Goal: Information Seeking & Learning: Learn about a topic

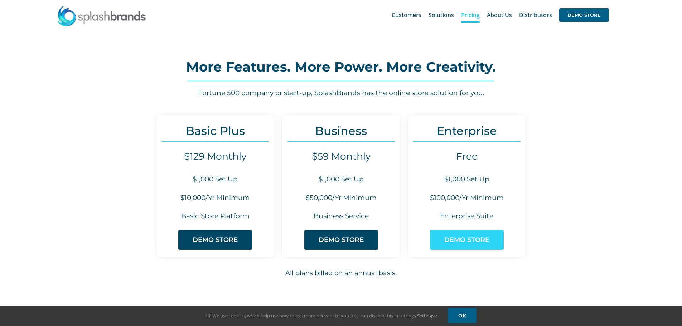
click at [458, 239] on span "DEMO STORE" at bounding box center [466, 240] width 45 height 8
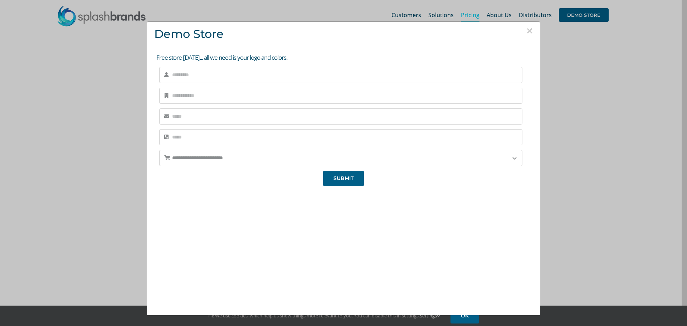
click at [526, 28] on button "×" at bounding box center [529, 30] width 6 height 11
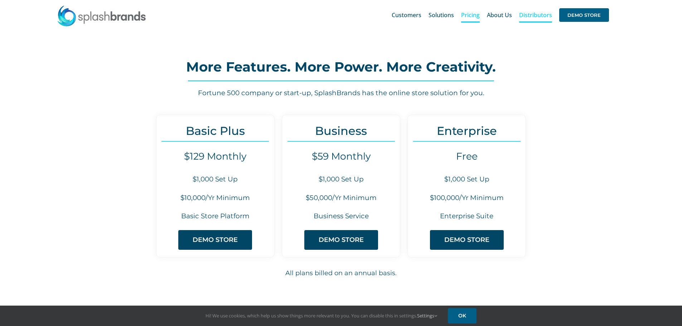
click at [532, 13] on span "Distributors" at bounding box center [535, 15] width 33 height 6
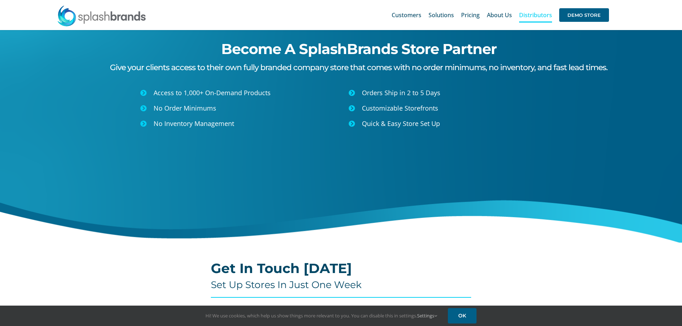
scroll to position [36, 0]
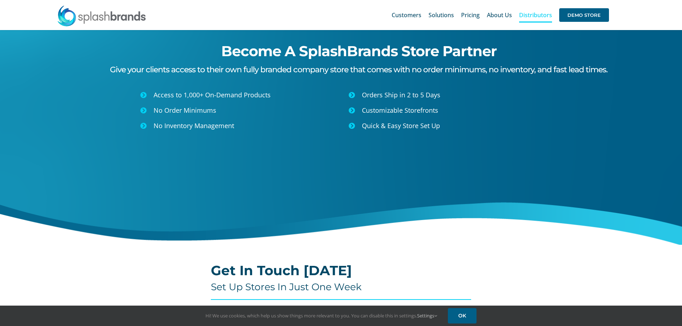
click at [142, 94] on icon at bounding box center [143, 95] width 6 height 6
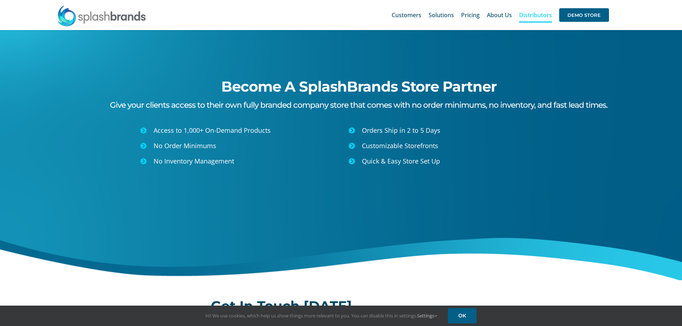
scroll to position [0, 0]
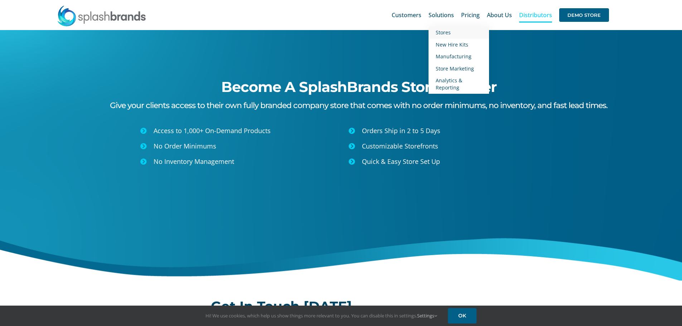
click at [443, 30] on span "Stores" at bounding box center [442, 32] width 15 height 7
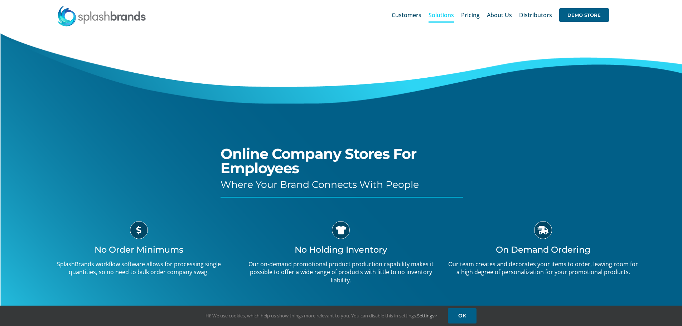
click at [473, 15] on span "Pricing" at bounding box center [470, 15] width 19 height 6
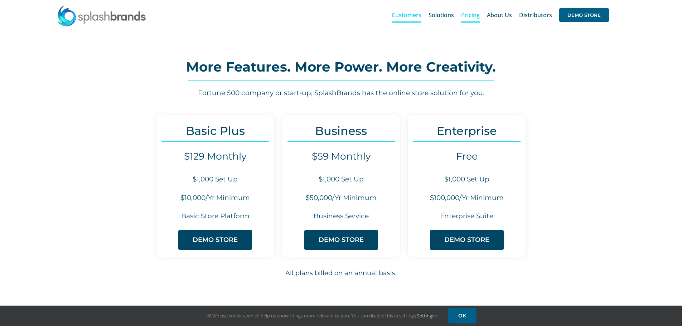
click at [407, 17] on span "Customers" at bounding box center [406, 15] width 30 height 6
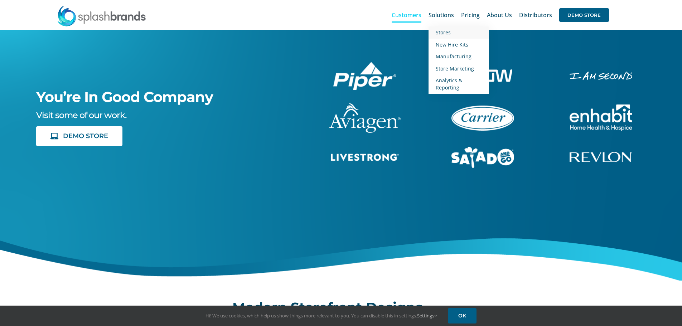
click at [445, 30] on span "Stores" at bounding box center [442, 32] width 15 height 7
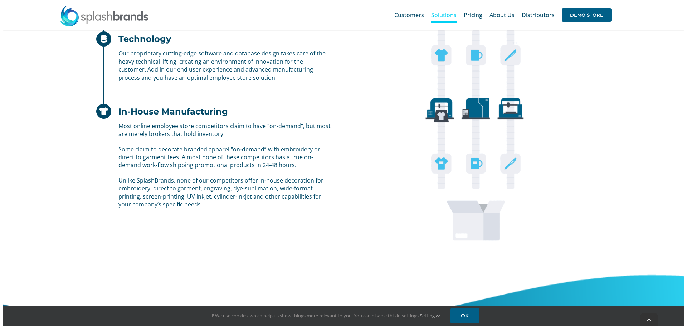
scroll to position [572, 0]
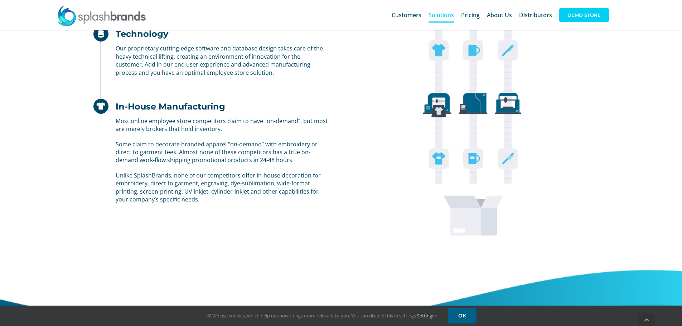
click at [590, 15] on span "DEMO STORE" at bounding box center [584, 15] width 50 height 14
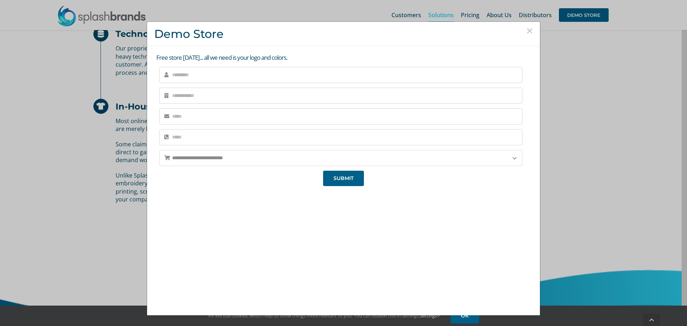
click at [506, 158] on select "**********" at bounding box center [340, 158] width 363 height 16
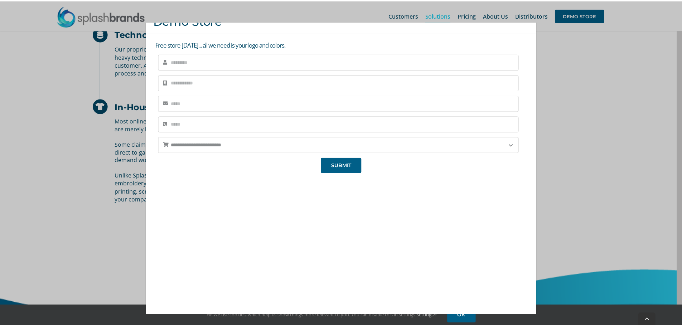
scroll to position [0, 0]
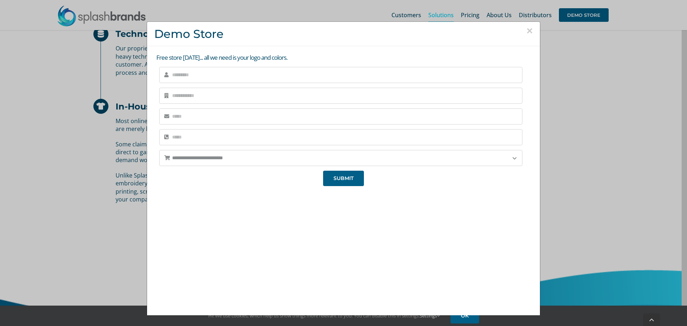
click at [526, 31] on button "×" at bounding box center [529, 30] width 6 height 11
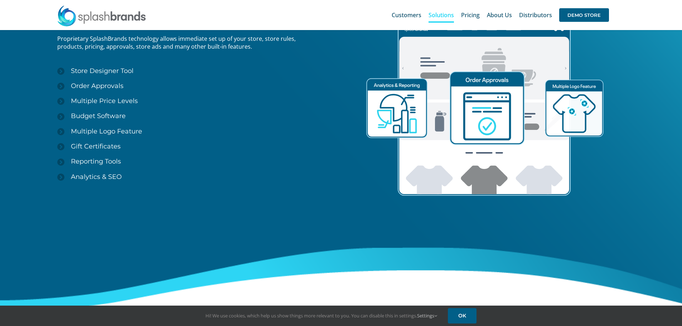
scroll to position [966, 0]
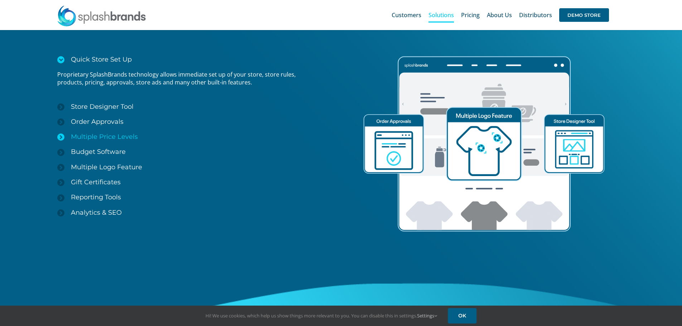
click at [104, 136] on span "Multiple Price Levels" at bounding box center [104, 137] width 67 height 8
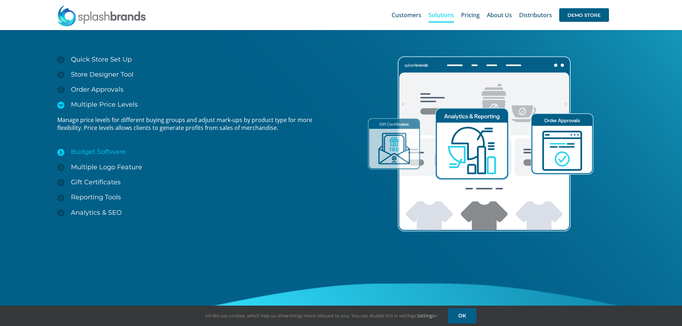
click at [107, 150] on span "Budget Software" at bounding box center [98, 152] width 55 height 8
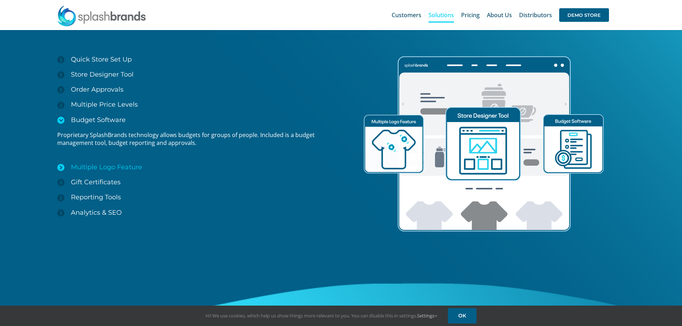
click at [109, 168] on span "Multiple Logo Feature" at bounding box center [106, 167] width 71 height 8
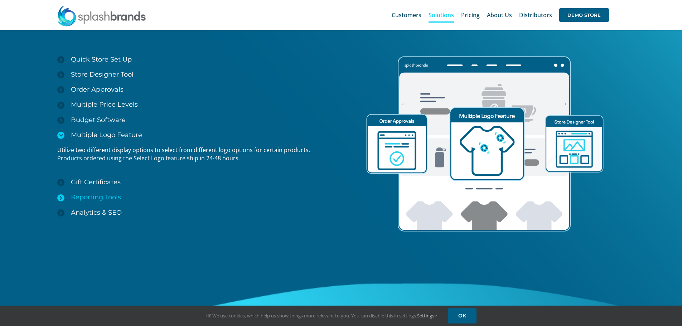
click at [115, 194] on span "Reporting Tools" at bounding box center [96, 197] width 50 height 8
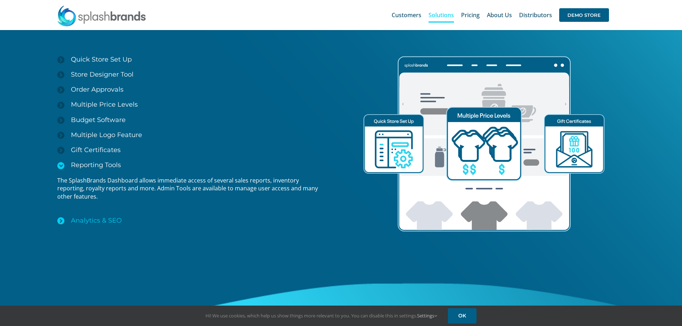
click at [98, 218] on span "Analytics & SEO" at bounding box center [96, 220] width 51 height 8
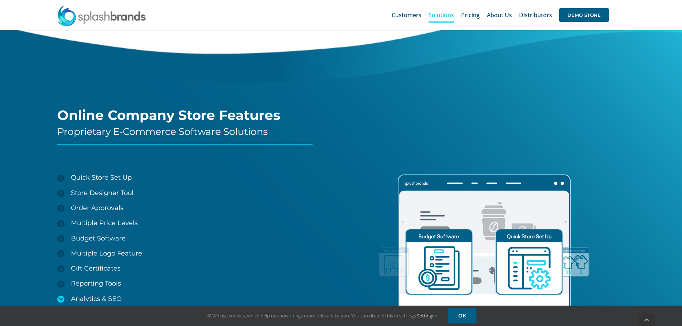
scroll to position [859, 0]
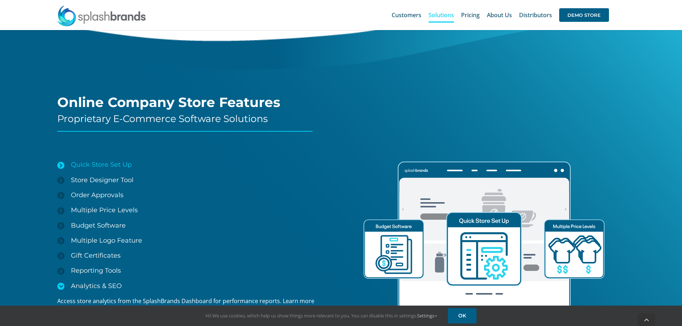
click at [104, 168] on span "Quick Store Set Up" at bounding box center [101, 165] width 61 height 8
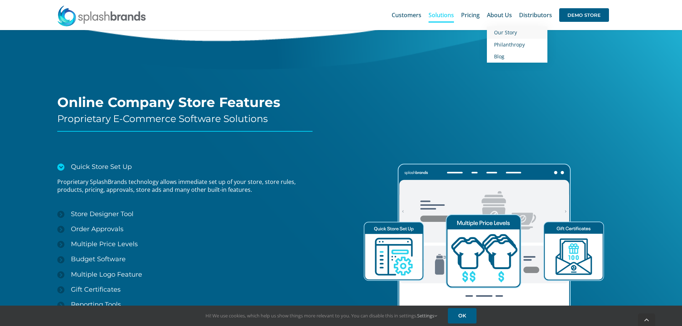
click at [501, 30] on span "Our Story" at bounding box center [505, 32] width 23 height 7
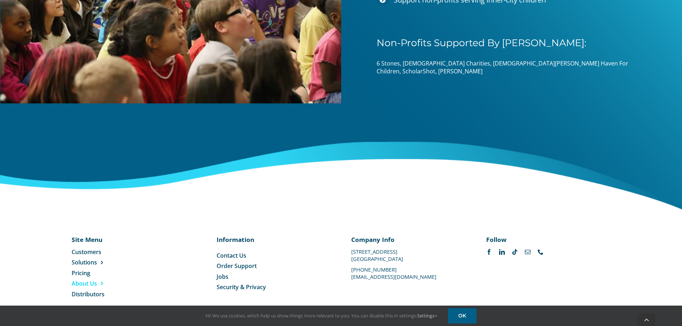
scroll to position [1120, 0]
